Goal: Transaction & Acquisition: Purchase product/service

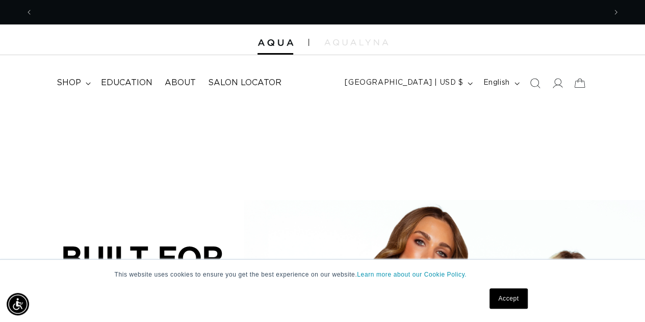
scroll to position [0, 1144]
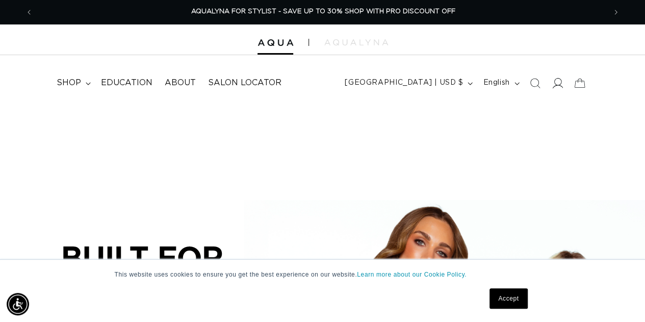
click at [553, 83] on icon at bounding box center [556, 82] width 11 height 11
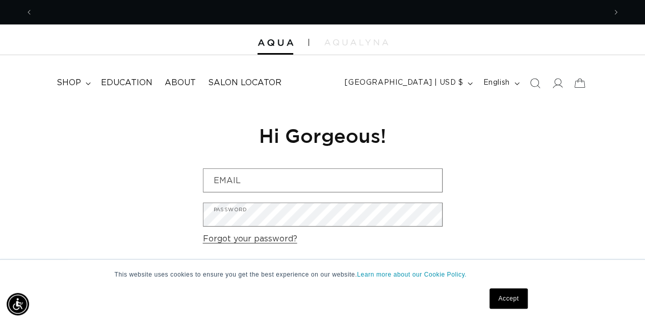
scroll to position [0, 572]
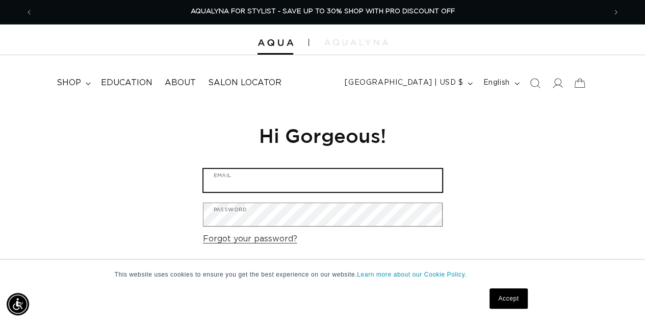
type input "[DOMAIN_NAME][EMAIL_ADDRESS][DOMAIN_NAME]"
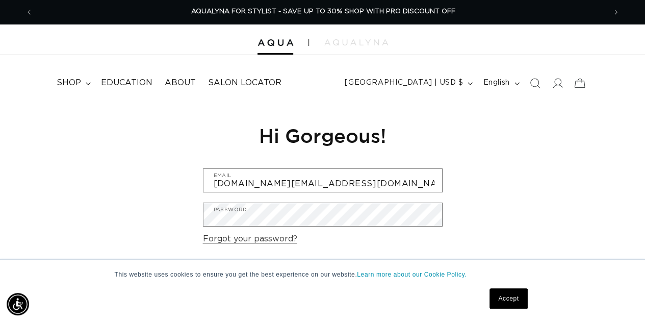
click at [504, 302] on link "Accept" at bounding box center [508, 298] width 38 height 20
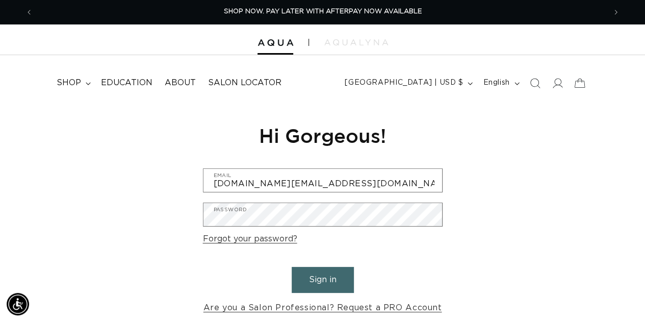
scroll to position [0, 1144]
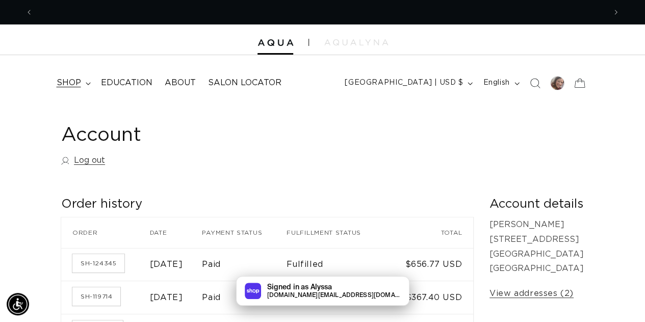
scroll to position [0, 572]
click at [73, 86] on span "shop" at bounding box center [69, 82] width 24 height 11
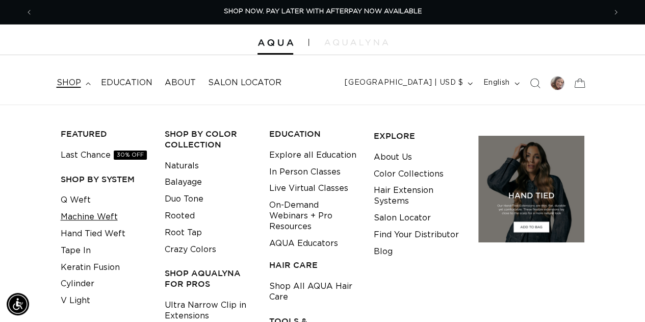
click at [78, 217] on link "Machine Weft" at bounding box center [89, 216] width 57 height 17
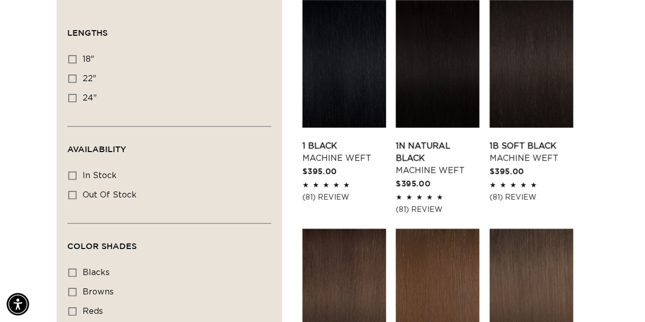
scroll to position [367, 0]
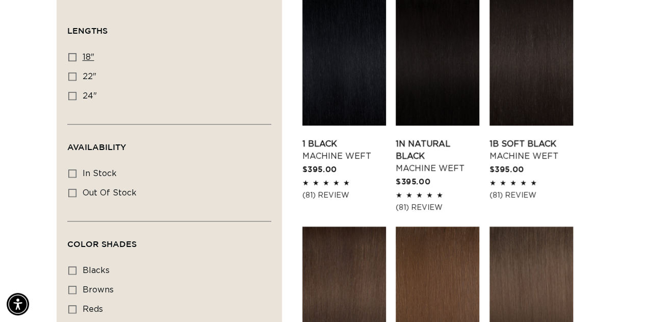
click at [71, 58] on icon at bounding box center [72, 57] width 8 height 8
click at [71, 58] on input "18" 18" (41 products)" at bounding box center [72, 57] width 8 height 8
checkbox input "true"
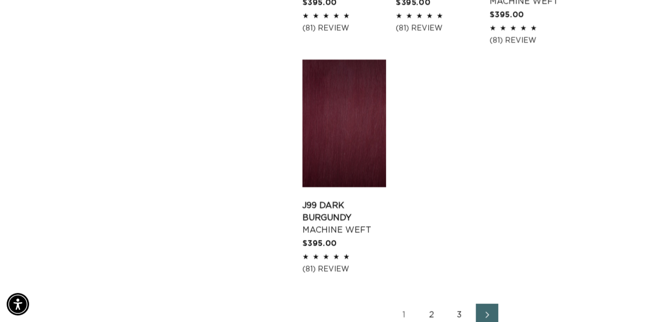
scroll to position [0, 572]
click at [433, 303] on link "2" at bounding box center [431, 314] width 22 height 22
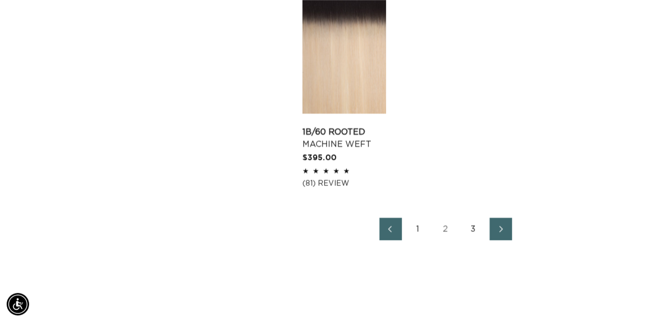
scroll to position [1508, 0]
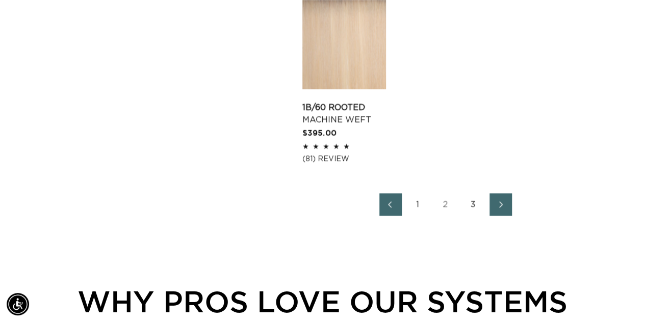
click at [473, 205] on link "3" at bounding box center [473, 204] width 22 height 22
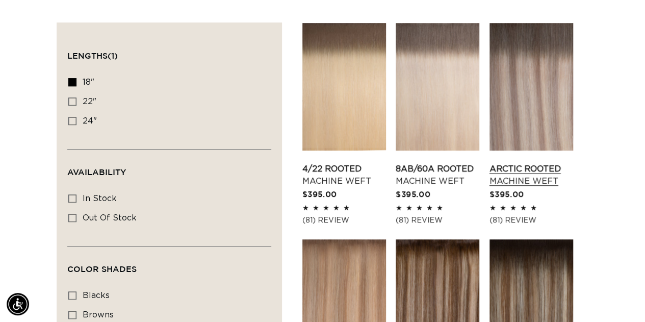
scroll to position [0, 572]
click at [527, 163] on link "Arctic Rooted Machine Weft" at bounding box center [531, 175] width 84 height 24
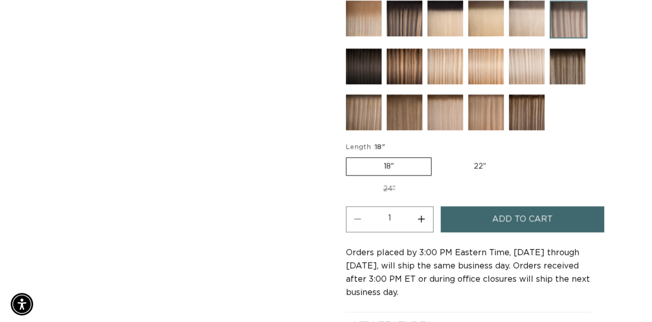
scroll to position [0, 572]
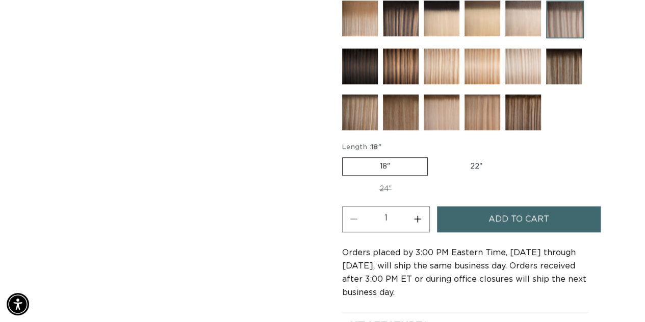
click at [540, 220] on span "Add to cart" at bounding box center [518, 219] width 61 height 26
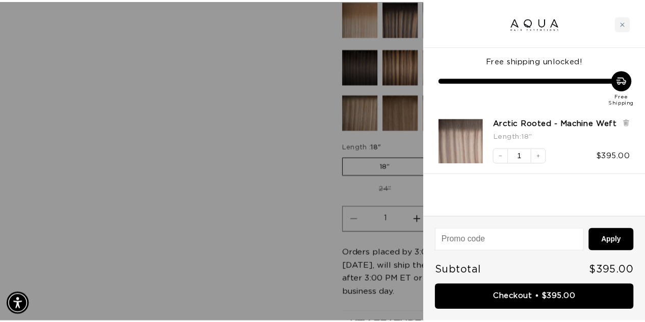
scroll to position [0, 0]
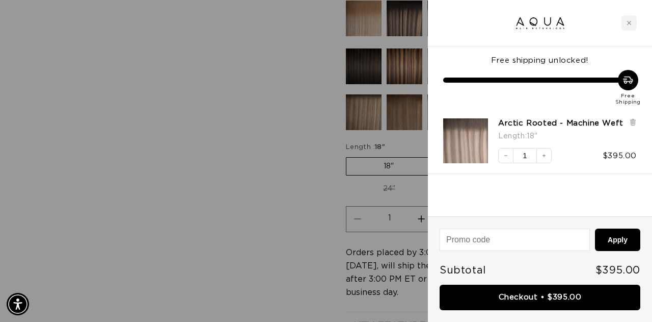
click at [176, 155] on div at bounding box center [326, 161] width 652 height 322
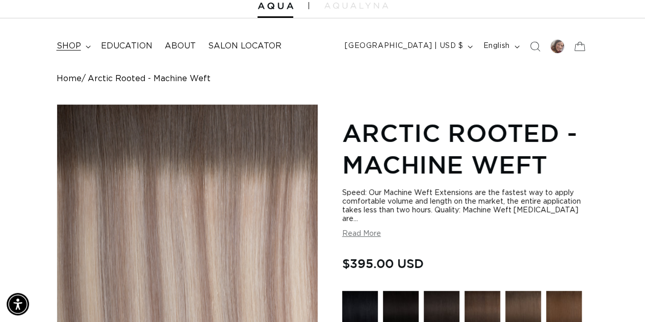
click at [89, 45] on icon at bounding box center [88, 46] width 5 height 3
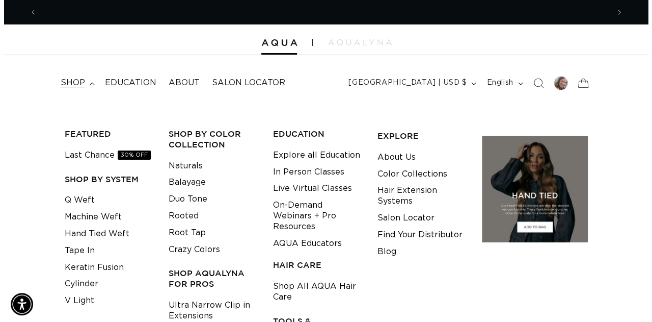
scroll to position [0, 1144]
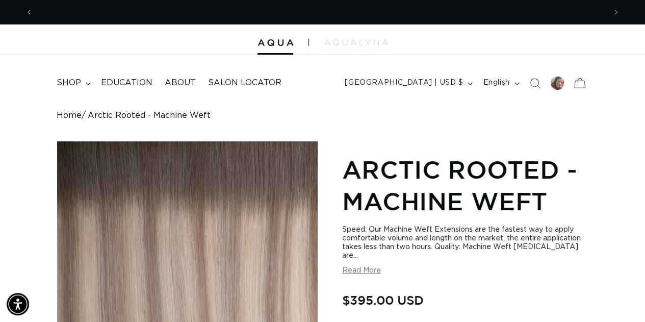
click at [582, 87] on icon at bounding box center [579, 83] width 11 height 10
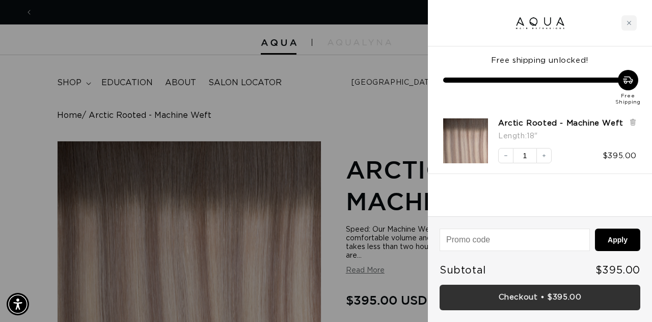
scroll to position [0, 580]
click at [542, 300] on link "Checkout • $395.00" at bounding box center [540, 297] width 201 height 26
